Goal: Transaction & Acquisition: Purchase product/service

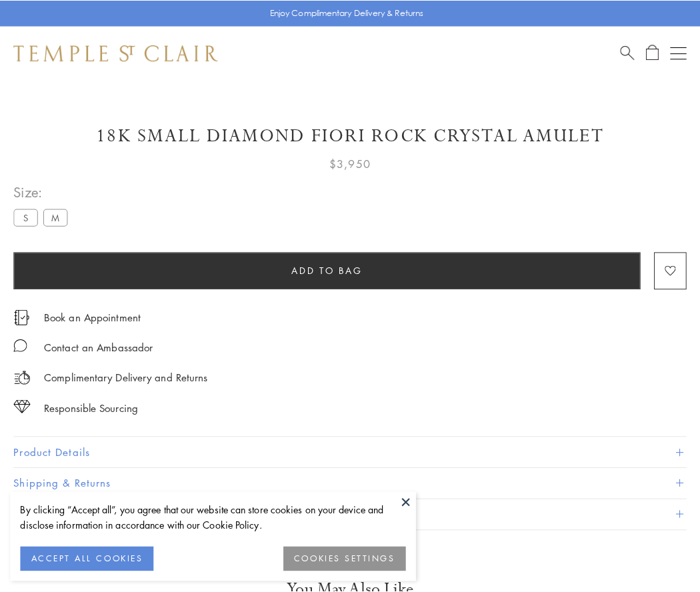
scroll to position [79, 0]
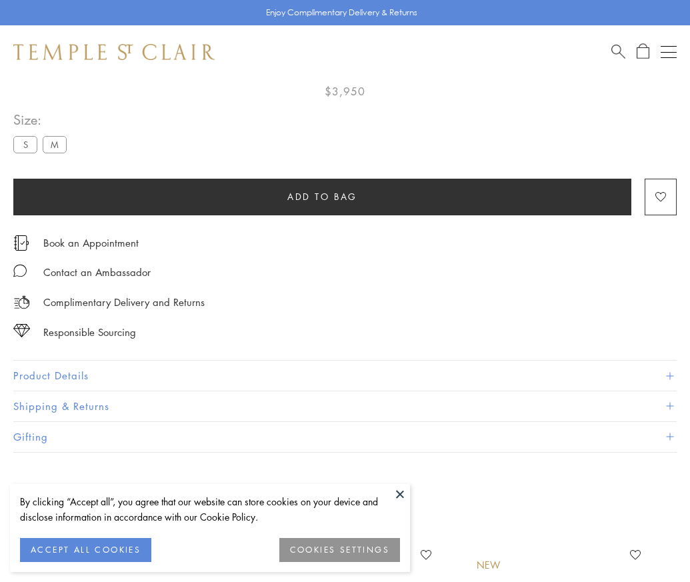
click at [322, 189] on span "Add to bag" at bounding box center [322, 196] width 70 height 15
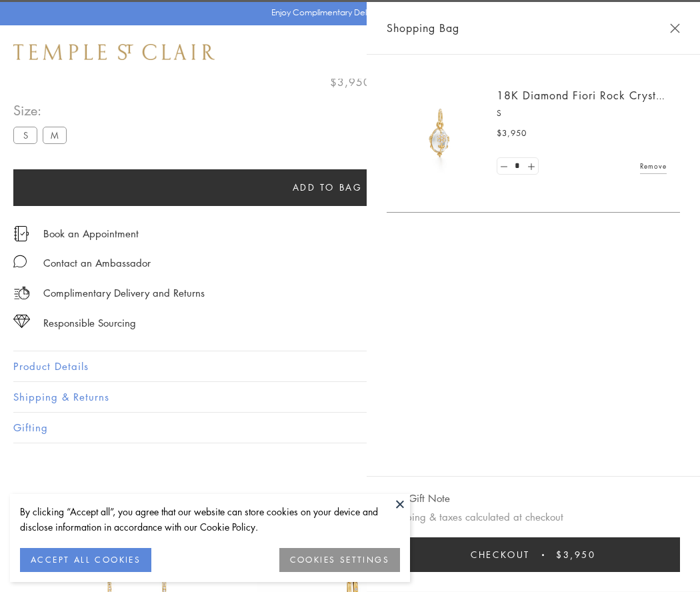
click at [530, 554] on span "Checkout" at bounding box center [499, 554] width 59 height 15
